Goal: Task Accomplishment & Management: Manage account settings

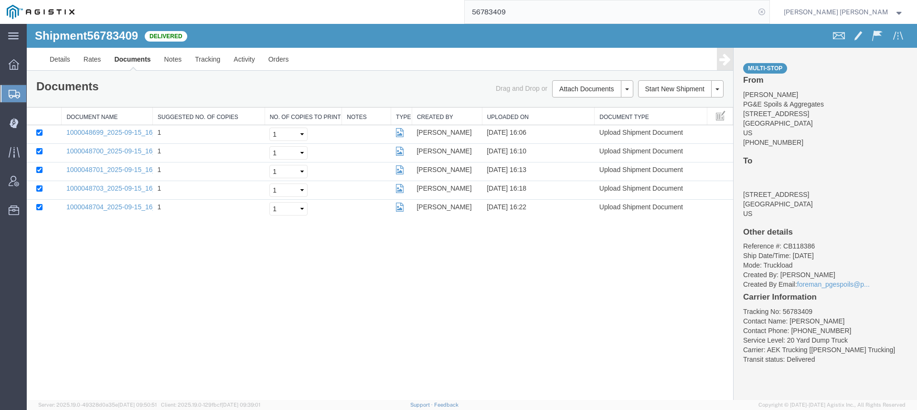
click at [768, 13] on icon at bounding box center [761, 11] width 13 height 13
click at [768, 11] on icon at bounding box center [761, 11] width 13 height 13
click at [748, 11] on input "search" at bounding box center [609, 11] width 290 height 23
paste input "56749327"
type input "56749327"
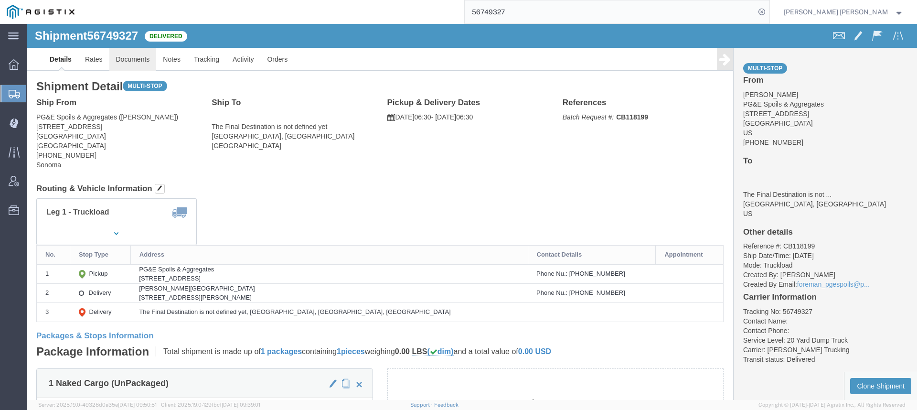
click link "Documents"
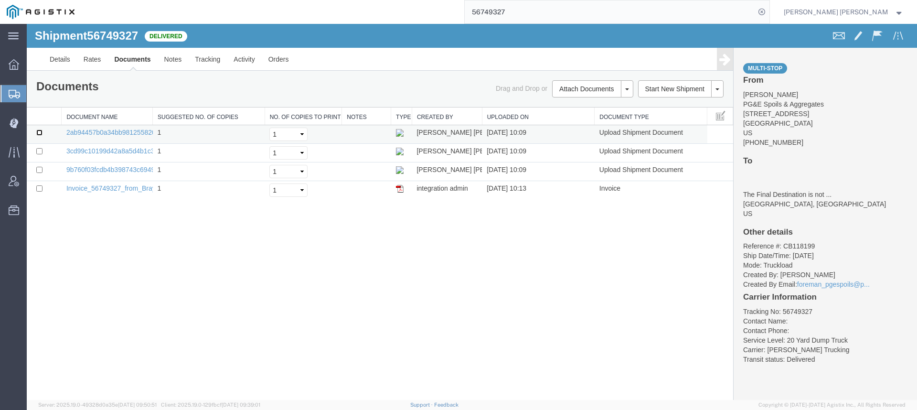
click at [38, 134] on input "checkbox" at bounding box center [39, 132] width 6 height 6
checkbox input "true"
click at [43, 149] on td at bounding box center [44, 153] width 35 height 19
click at [40, 152] on input "checkbox" at bounding box center [39, 151] width 6 height 6
checkbox input "true"
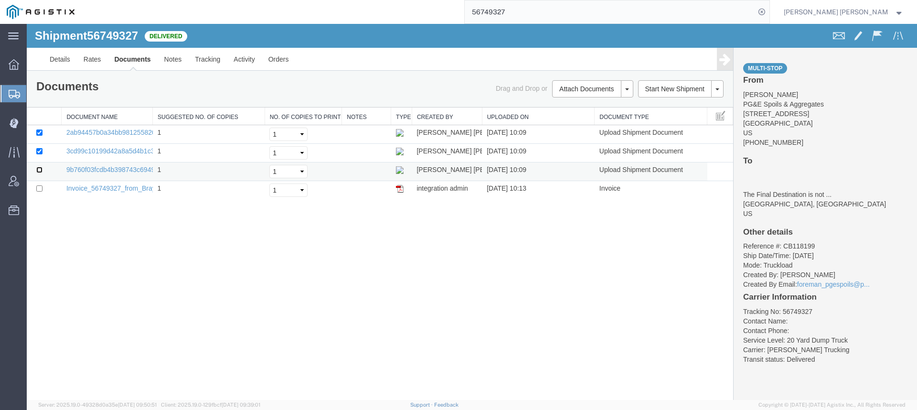
click at [40, 168] on input "checkbox" at bounding box center [39, 170] width 6 height 6
checkbox input "true"
click at [41, 183] on td at bounding box center [44, 190] width 35 height 19
click at [27, 24] on link "Print Documents" at bounding box center [27, 24] width 0 height 0
click at [218, 65] on link "Tracking" at bounding box center [207, 59] width 39 height 23
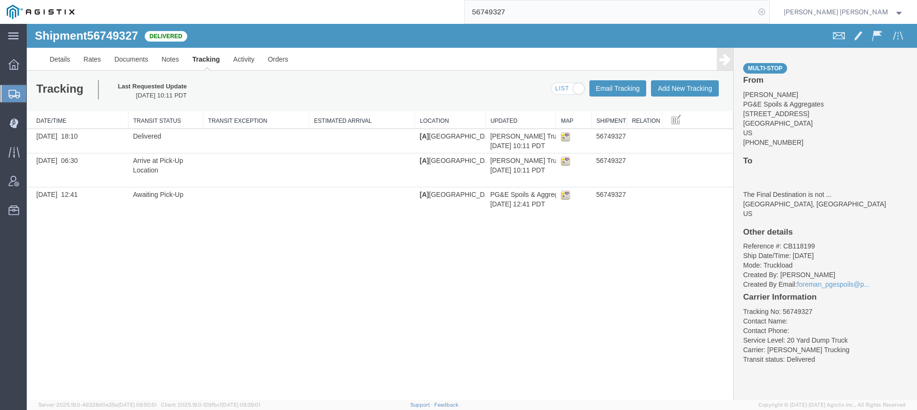
click at [768, 12] on icon at bounding box center [761, 11] width 13 height 13
click at [765, 12] on agx-global-search at bounding box center [617, 12] width 306 height 24
click at [768, 11] on icon at bounding box center [761, 11] width 13 height 13
click at [717, 12] on input "search" at bounding box center [609, 11] width 290 height 23
paste input "56781724"
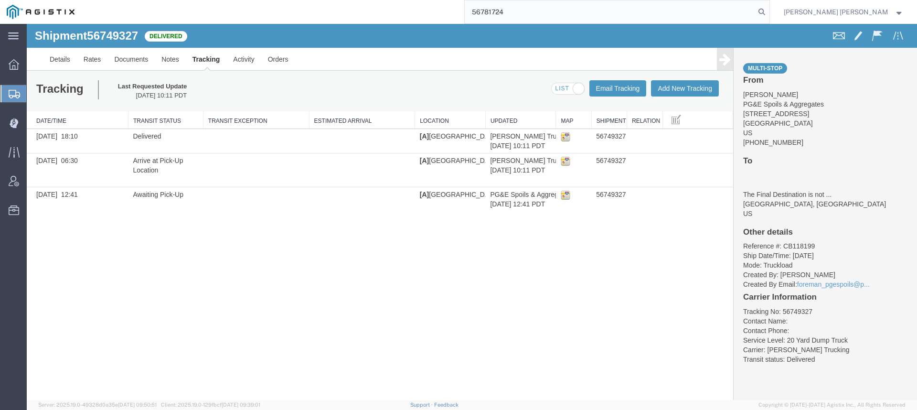
type input "56781724"
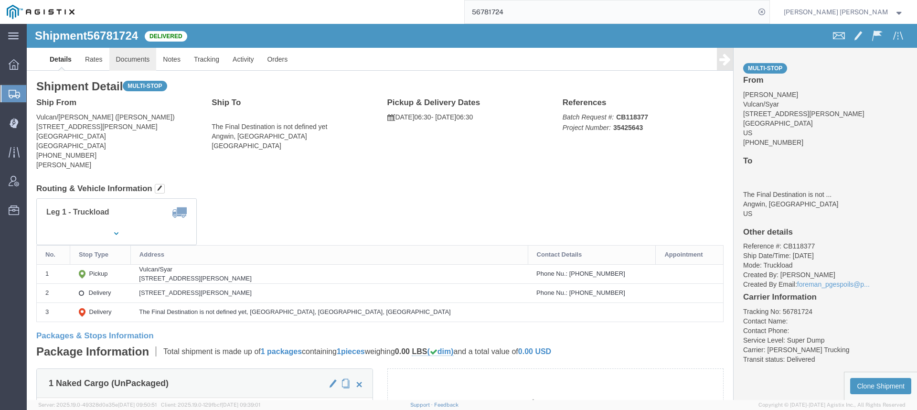
click link "Documents"
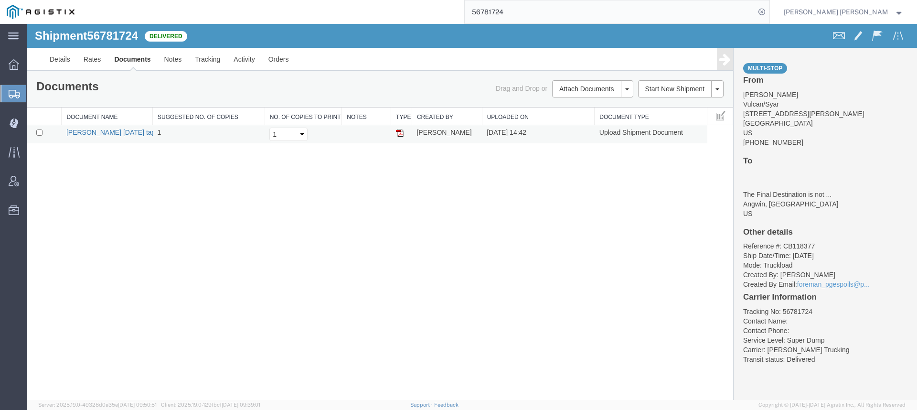
click at [86, 132] on link "[PERSON_NAME] [DATE] tag 36916.pdf" at bounding box center [126, 132] width 121 height 8
